Goal: Transaction & Acquisition: Download file/media

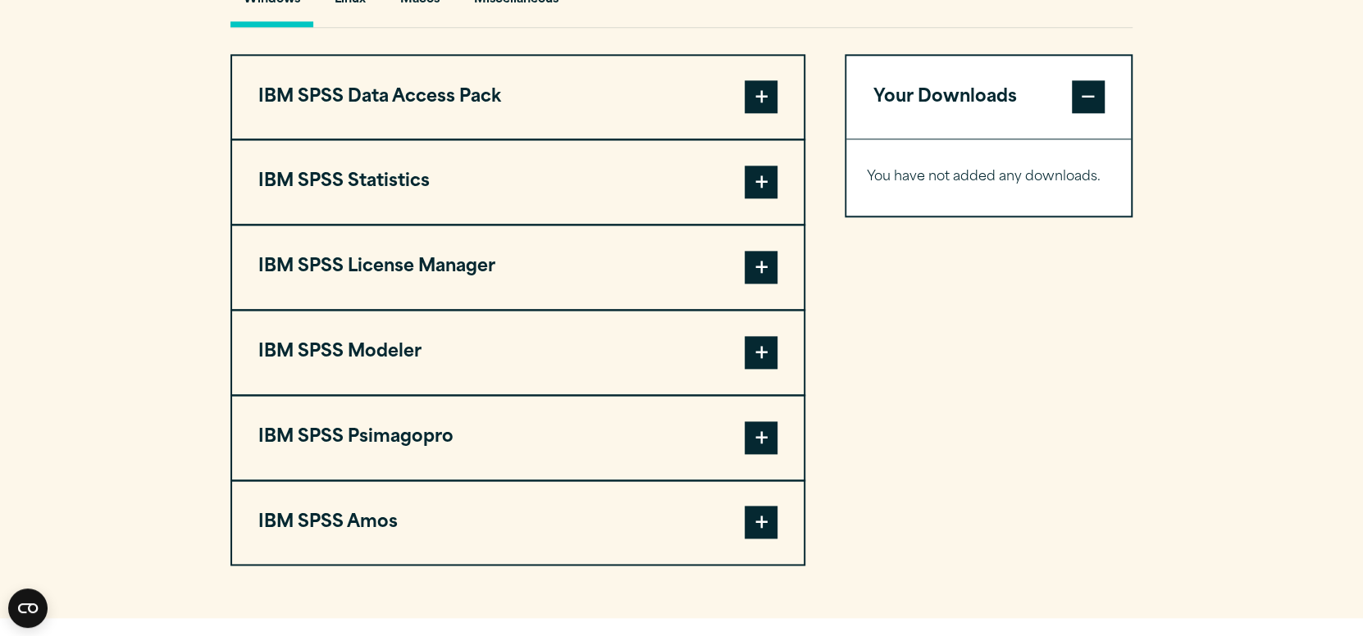
scroll to position [1255, 0]
click at [641, 216] on button "IBM SPSS Statistics" at bounding box center [518, 181] width 572 height 84
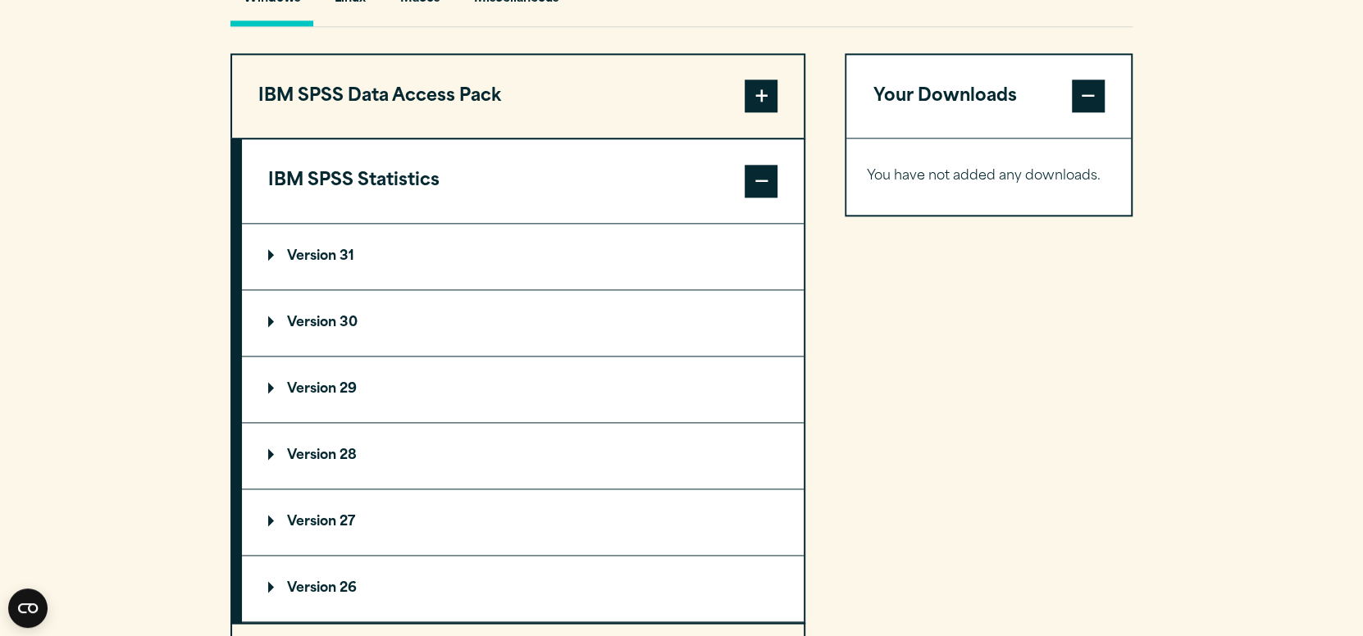
click at [646, 290] on summary "Version 31" at bounding box center [523, 257] width 562 height 66
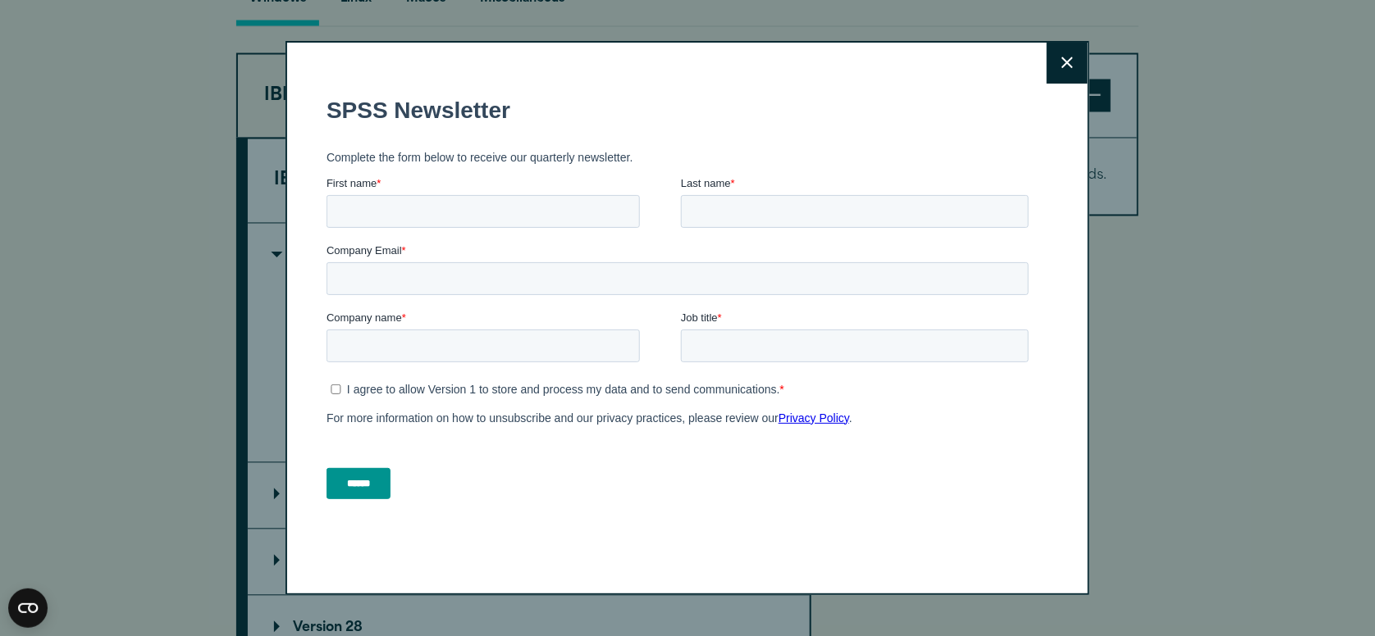
click at [1061, 66] on icon at bounding box center [1066, 62] width 11 height 11
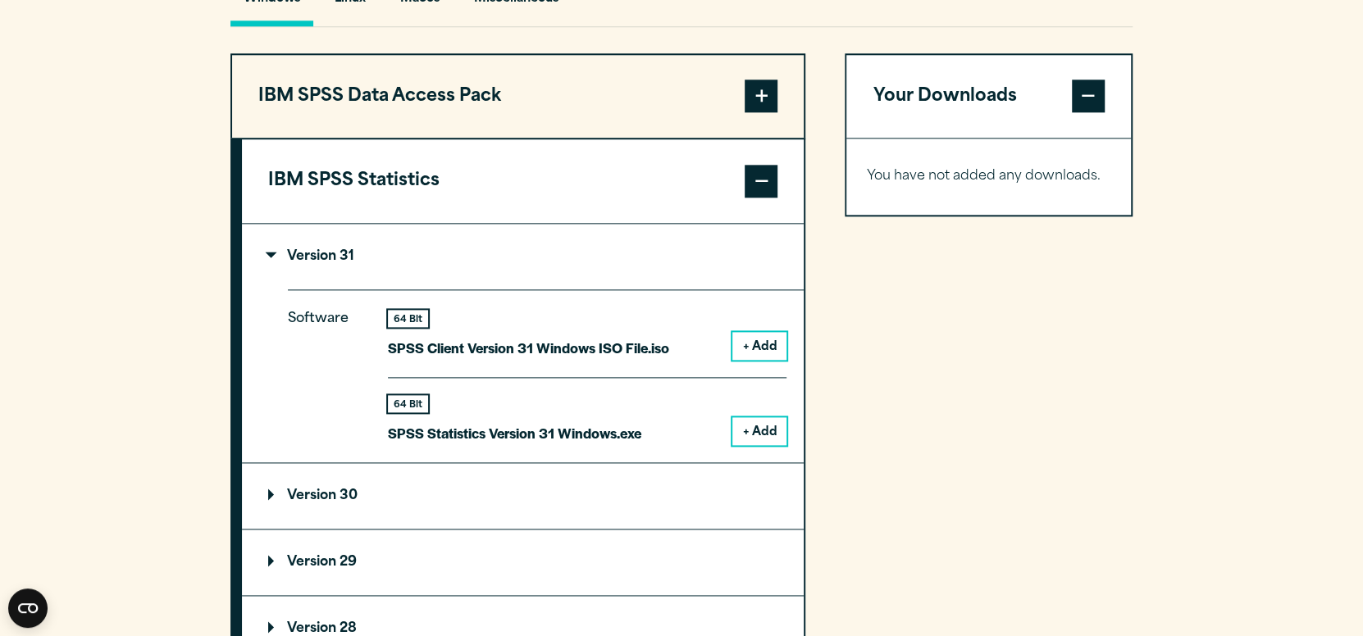
click at [628, 212] on button "IBM SPSS Statistics" at bounding box center [523, 181] width 562 height 84
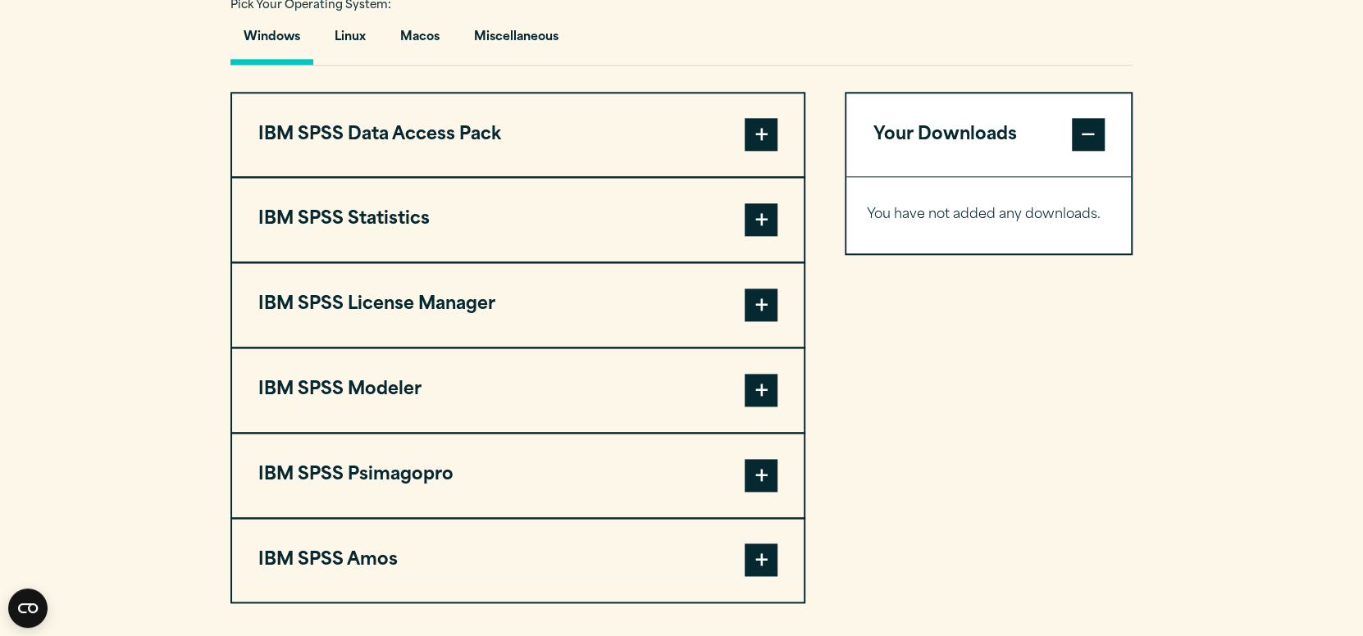
scroll to position [1214, 0]
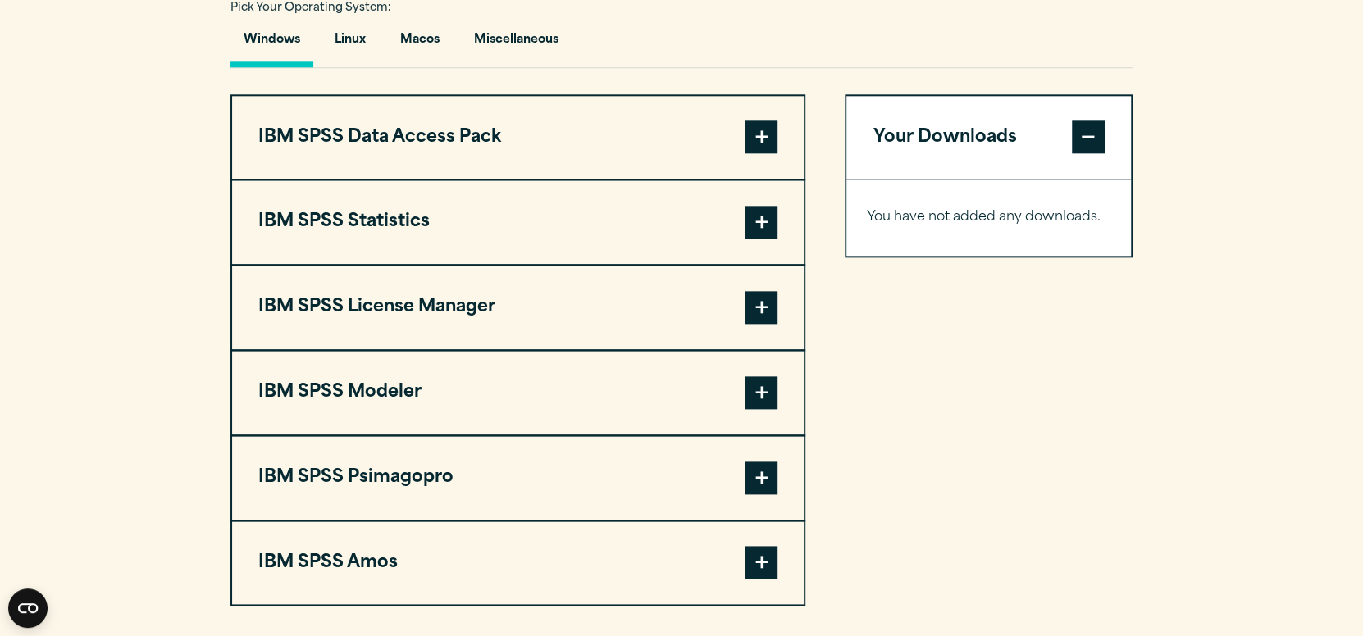
click at [634, 335] on button "IBM SPSS License Manager" at bounding box center [518, 308] width 572 height 84
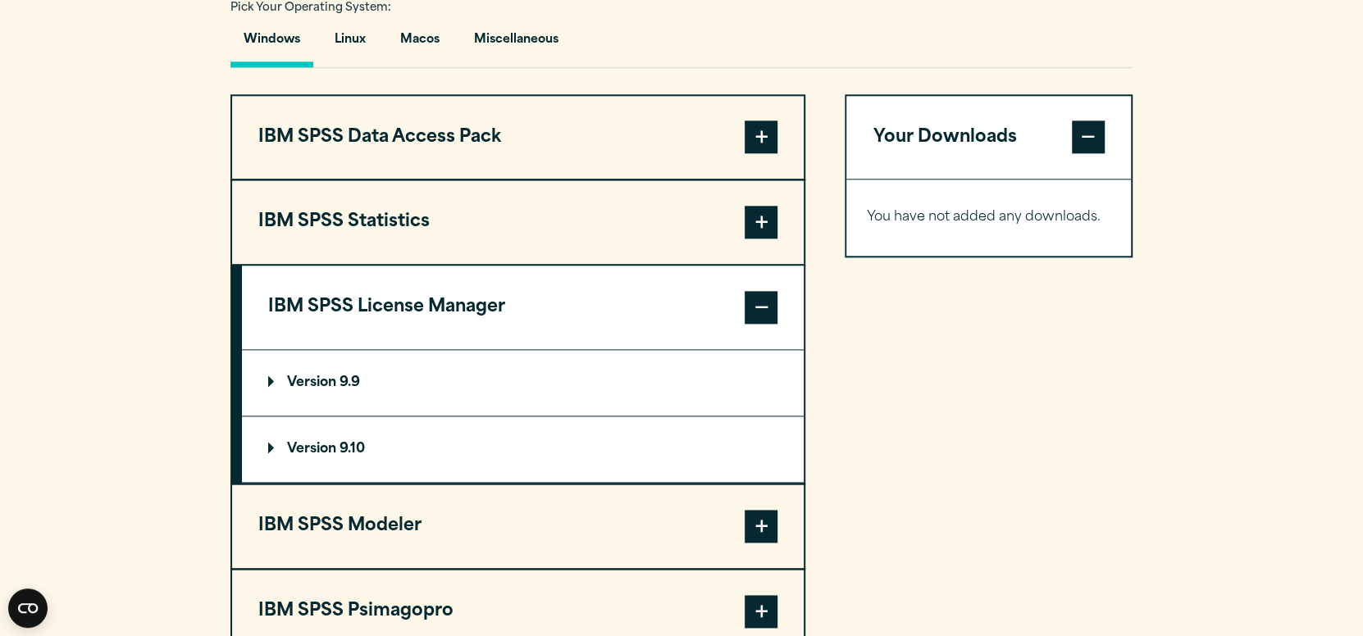
click at [519, 404] on summary "Version 9.9" at bounding box center [523, 383] width 562 height 66
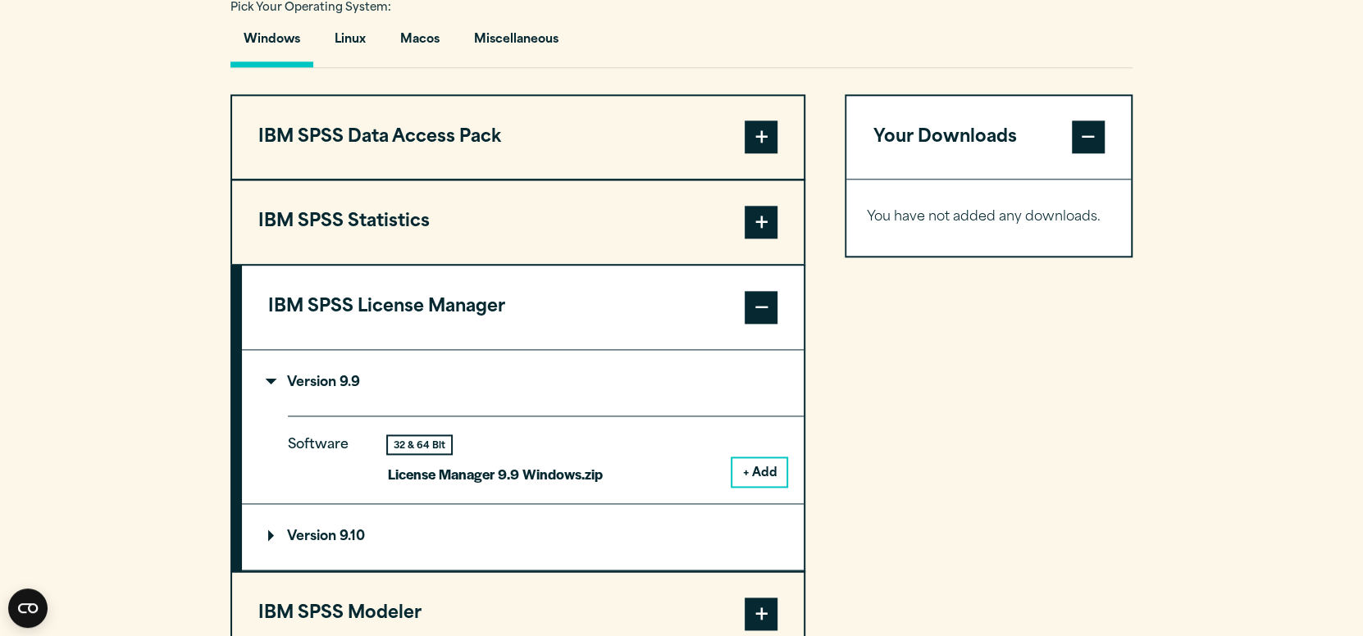
click at [599, 344] on button "IBM SPSS License Manager" at bounding box center [523, 308] width 562 height 84
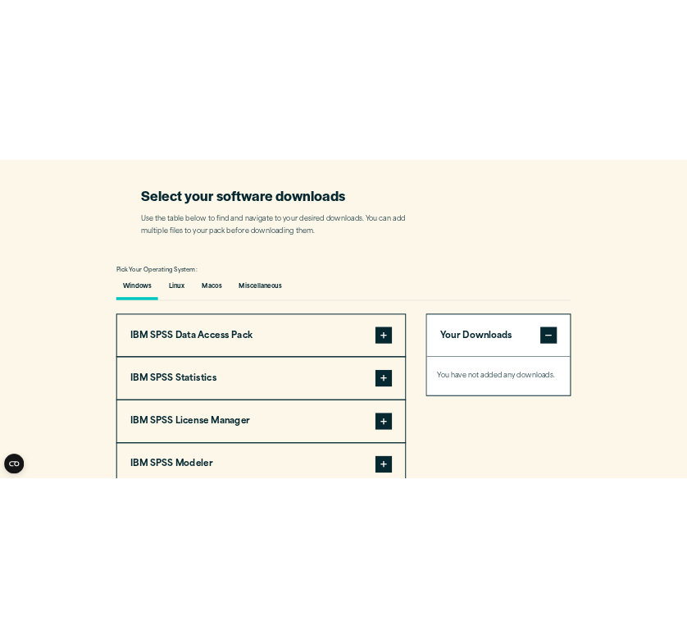
scroll to position [995, 0]
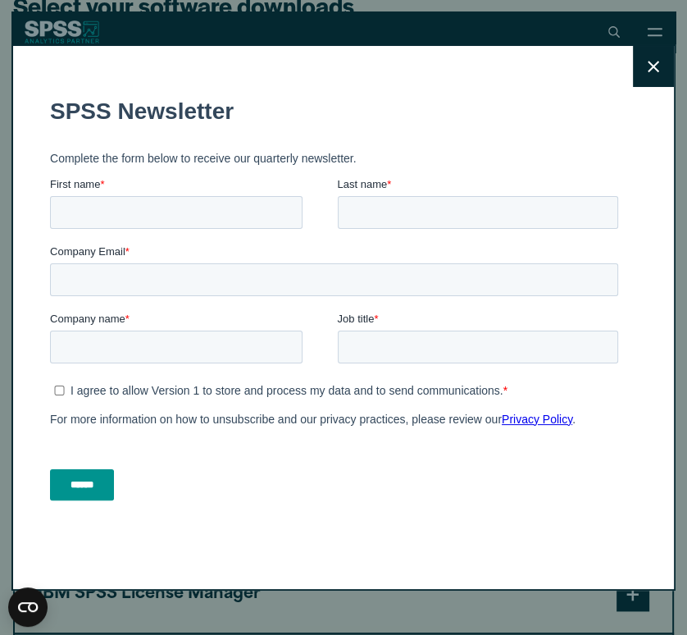
click at [648, 71] on icon at bounding box center [653, 67] width 11 height 12
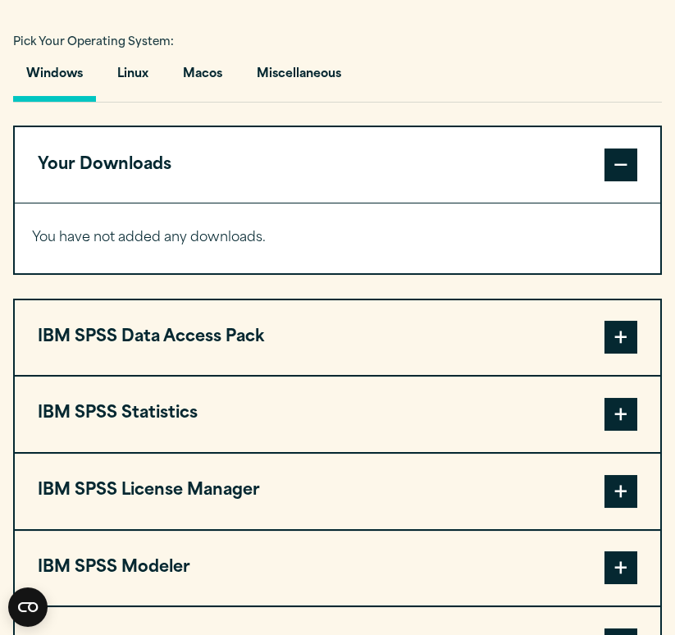
scroll to position [1097, 0]
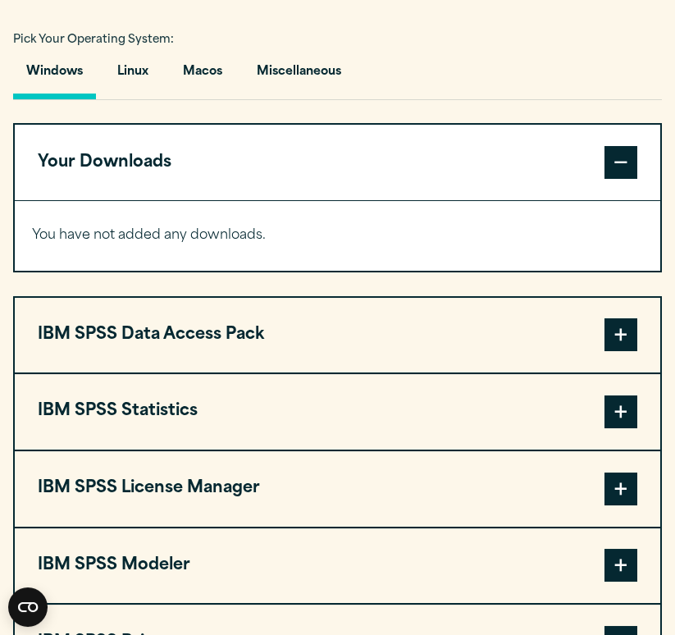
click at [438, 449] on button "IBM SPSS Statistics" at bounding box center [337, 411] width 645 height 75
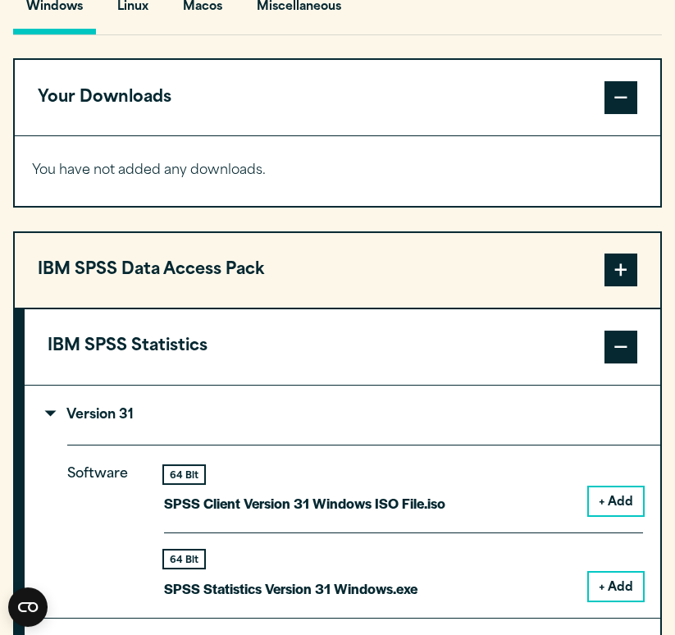
scroll to position [1225, 0]
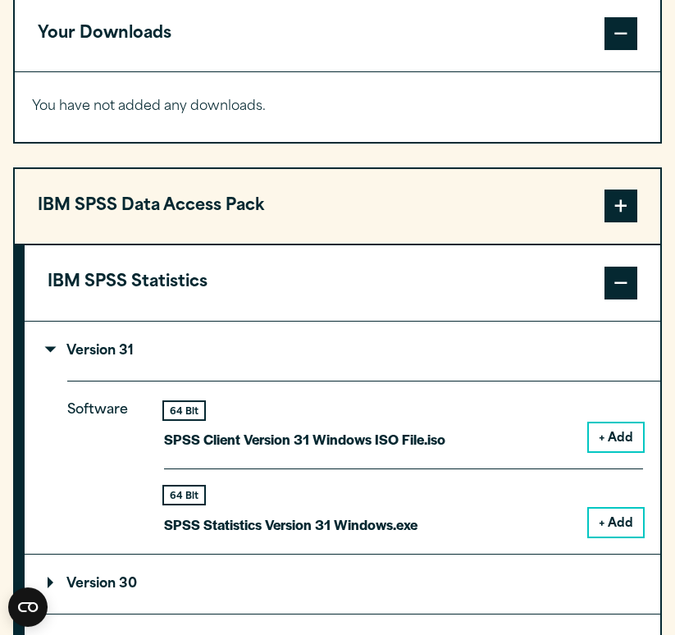
click at [600, 451] on button "+ Add" at bounding box center [616, 437] width 54 height 28
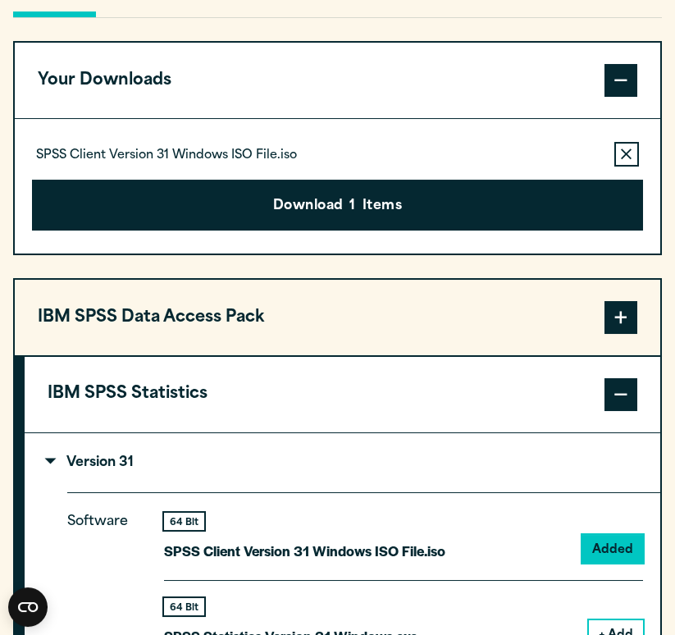
scroll to position [1177, 0]
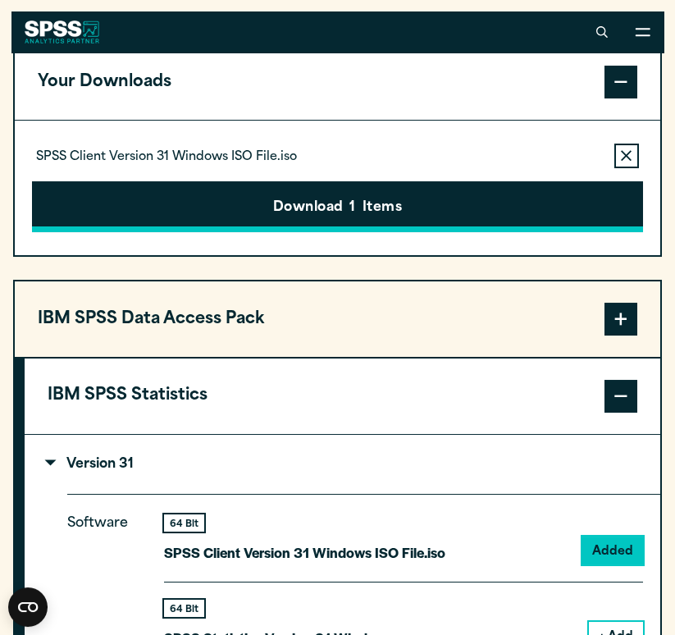
click at [417, 232] on button "Download 1 Items" at bounding box center [337, 206] width 611 height 51
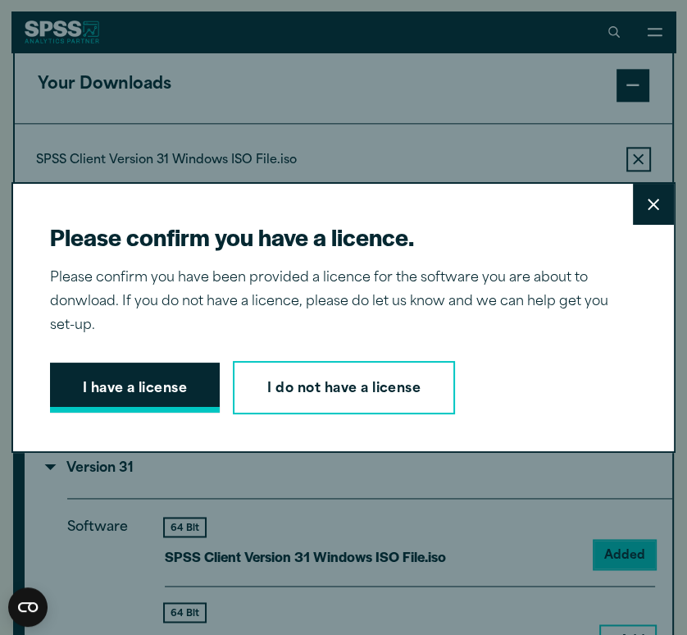
click at [174, 390] on button "I have a license" at bounding box center [135, 388] width 171 height 51
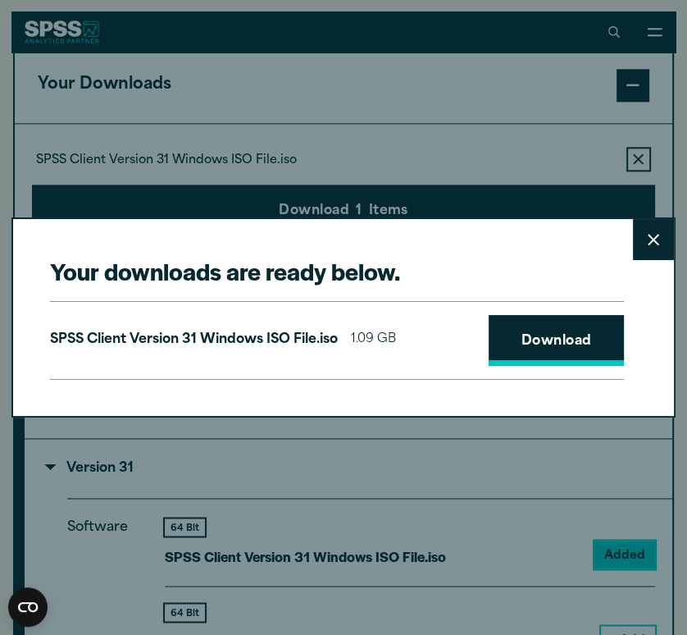
click at [546, 331] on link "Download" at bounding box center [557, 340] width 136 height 51
click at [598, 352] on link "Download" at bounding box center [557, 340] width 136 height 51
click at [550, 97] on div "Your downloads are ready below. Close SPSS Client Version 31 Windows ISO File.i…" at bounding box center [343, 317] width 687 height 635
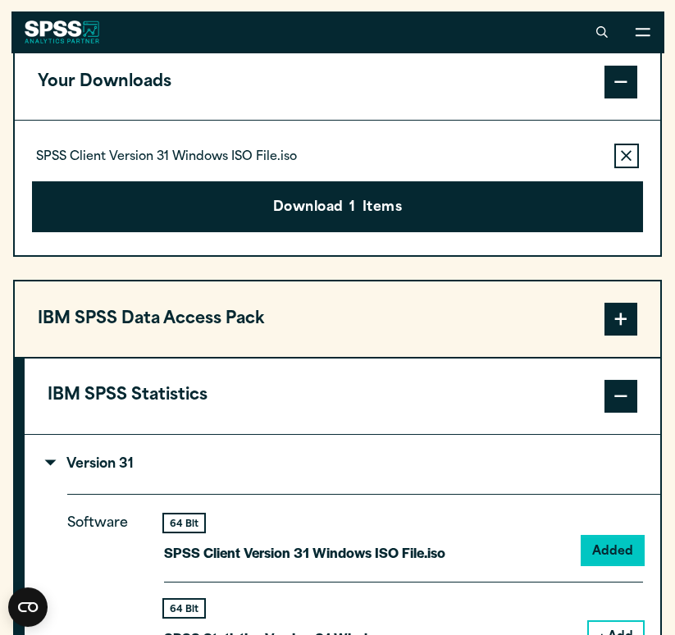
click at [551, 120] on button "Your Downloads" at bounding box center [337, 81] width 645 height 75
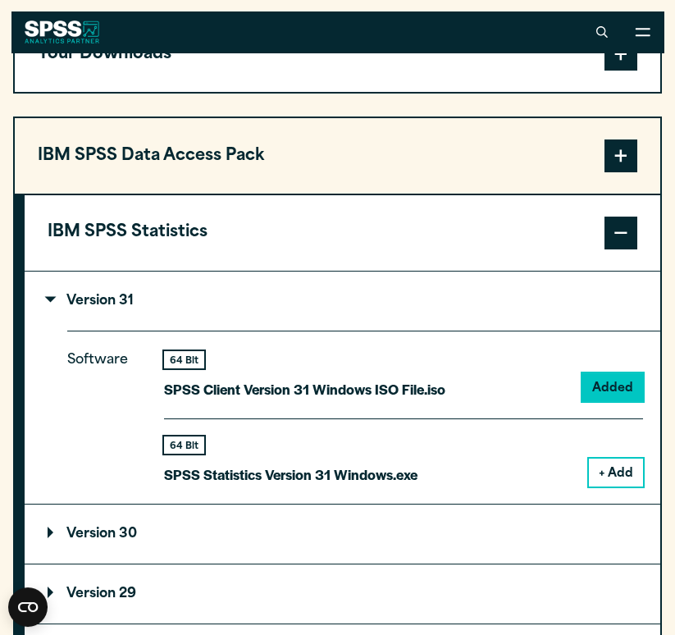
scroll to position [1199, 0]
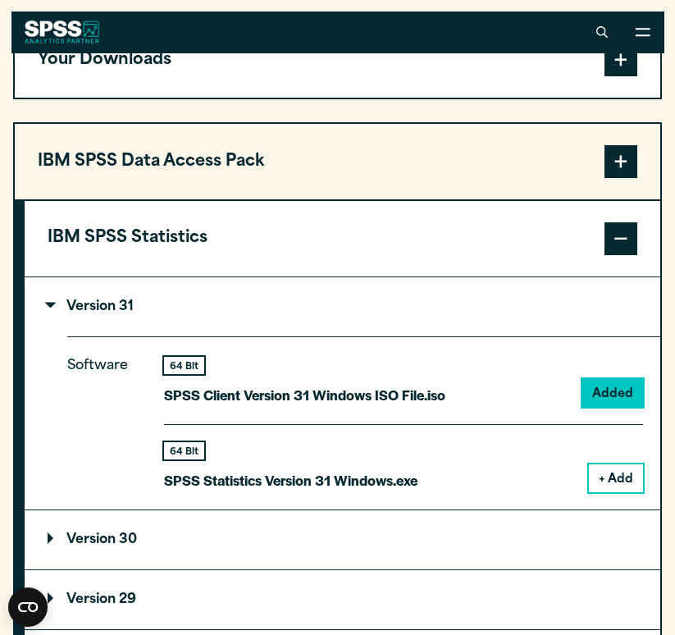
click at [624, 492] on button "+ Add" at bounding box center [616, 478] width 54 height 28
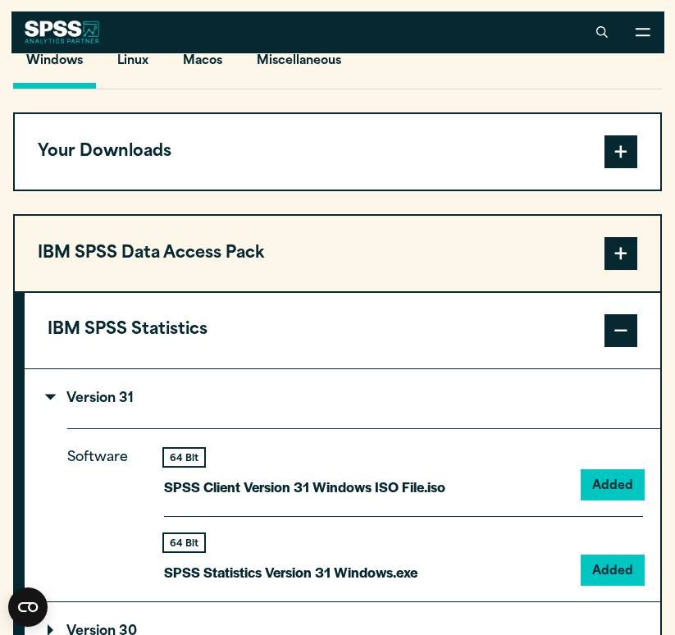
scroll to position [1104, 0]
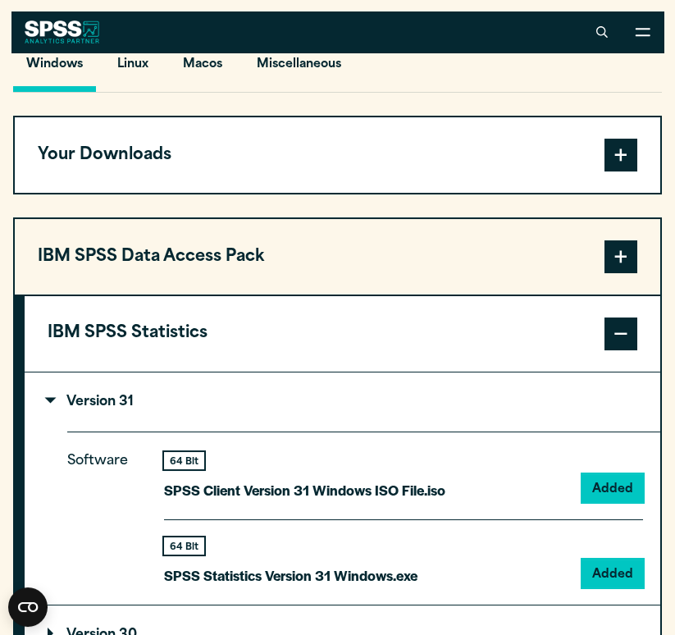
click at [435, 170] on button "Your Downloads" at bounding box center [337, 154] width 645 height 75
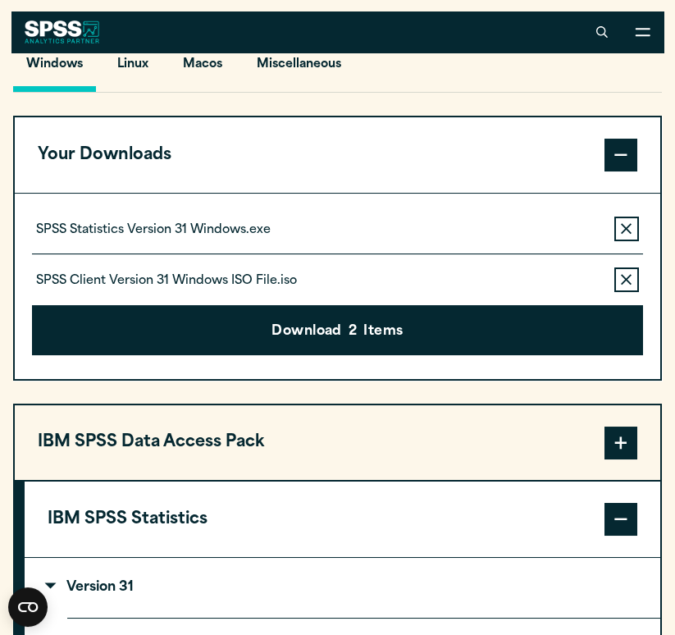
click at [631, 285] on icon "button" at bounding box center [626, 279] width 11 height 11
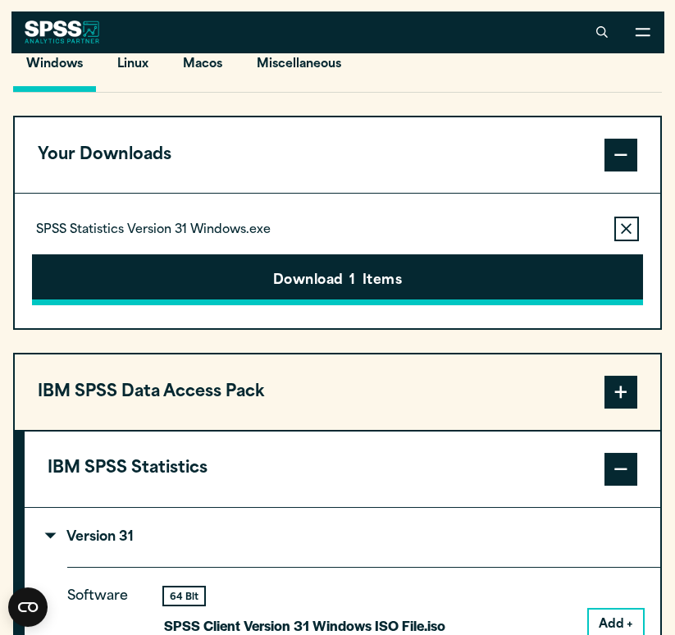
click at [523, 305] on button "Download 1 Items" at bounding box center [337, 279] width 611 height 51
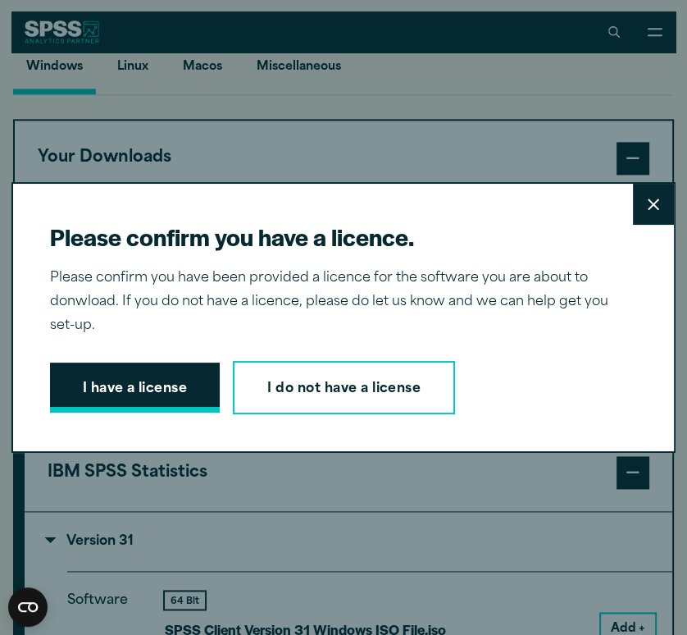
click at [202, 368] on button "I have a license" at bounding box center [135, 388] width 171 height 51
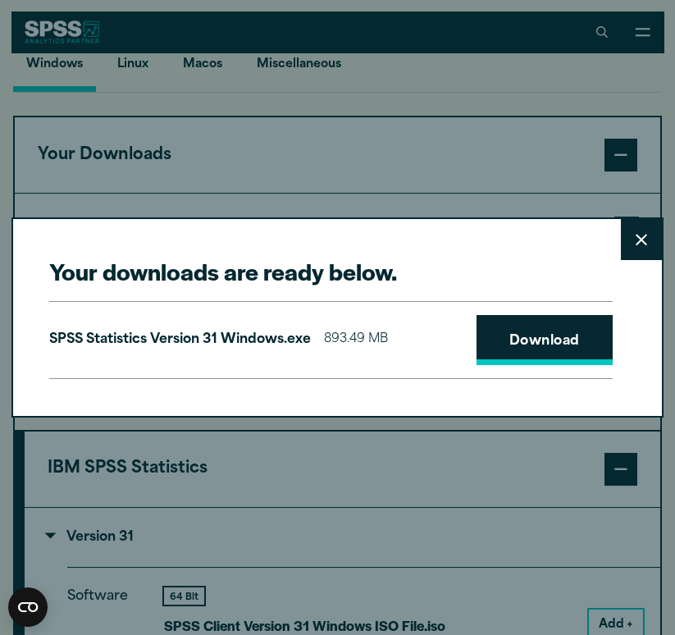
click at [556, 334] on link "Download" at bounding box center [545, 340] width 136 height 51
